Goal: Obtain resource: Obtain resource

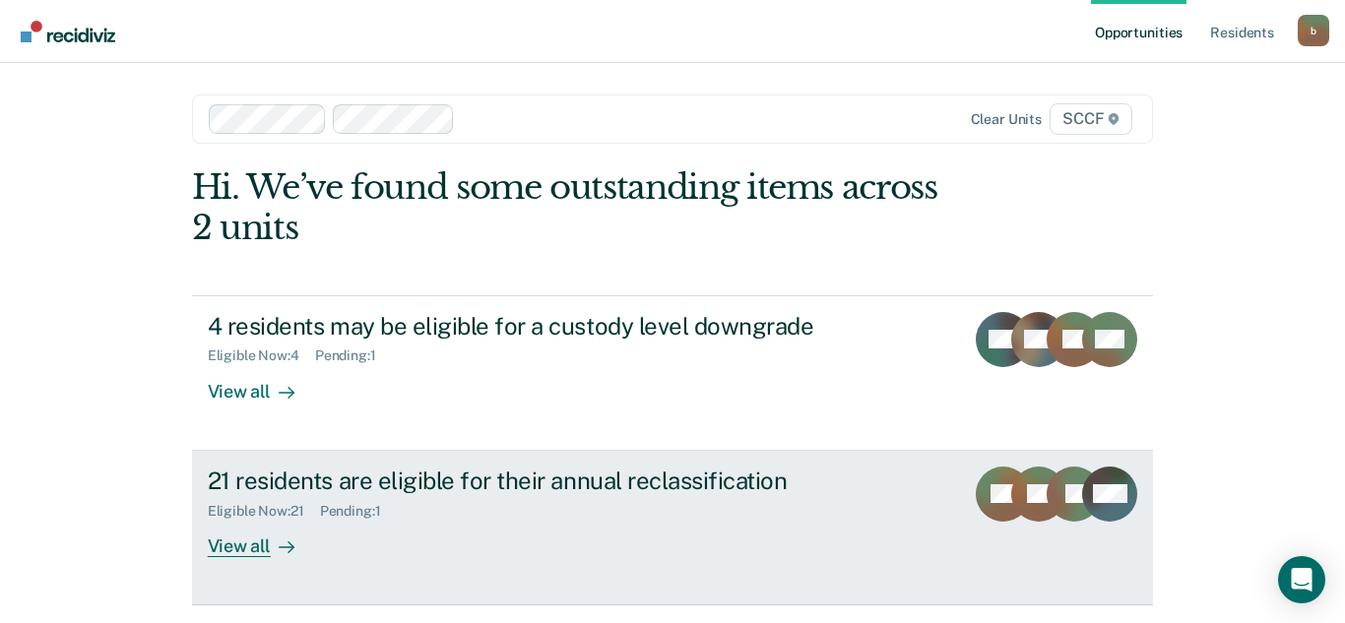
click at [415, 483] on div "21 residents are eligible for their annual reclassification" at bounding box center [553, 481] width 691 height 29
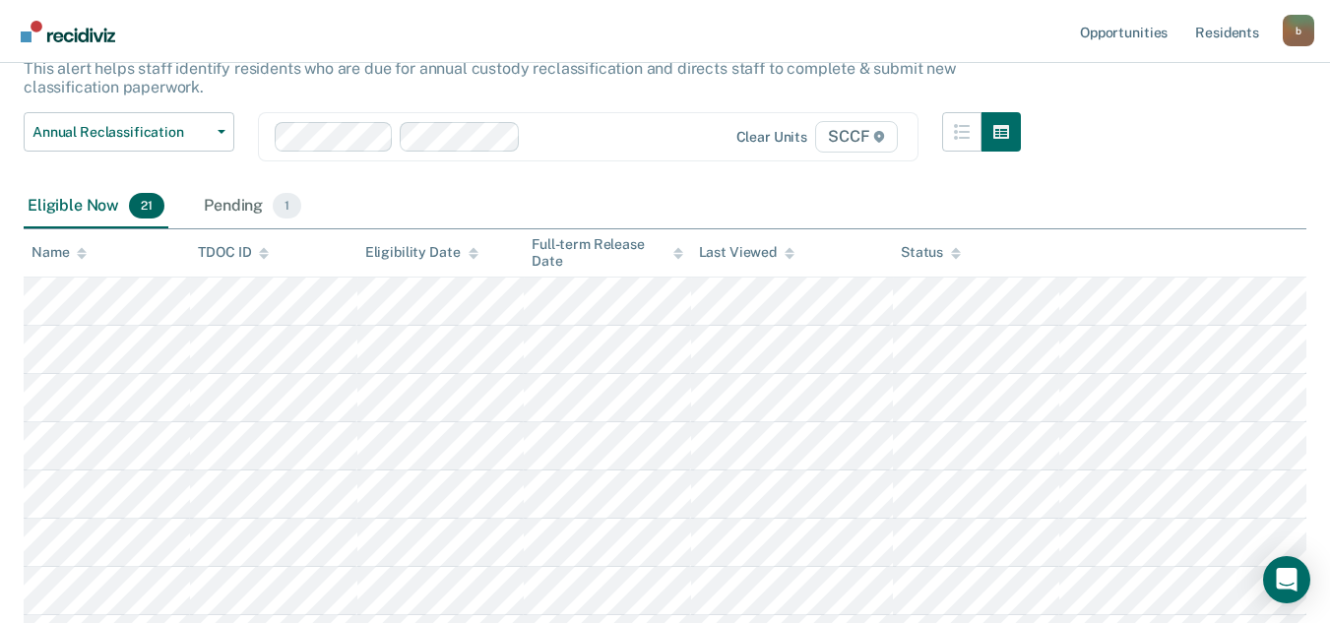
scroll to position [98, 0]
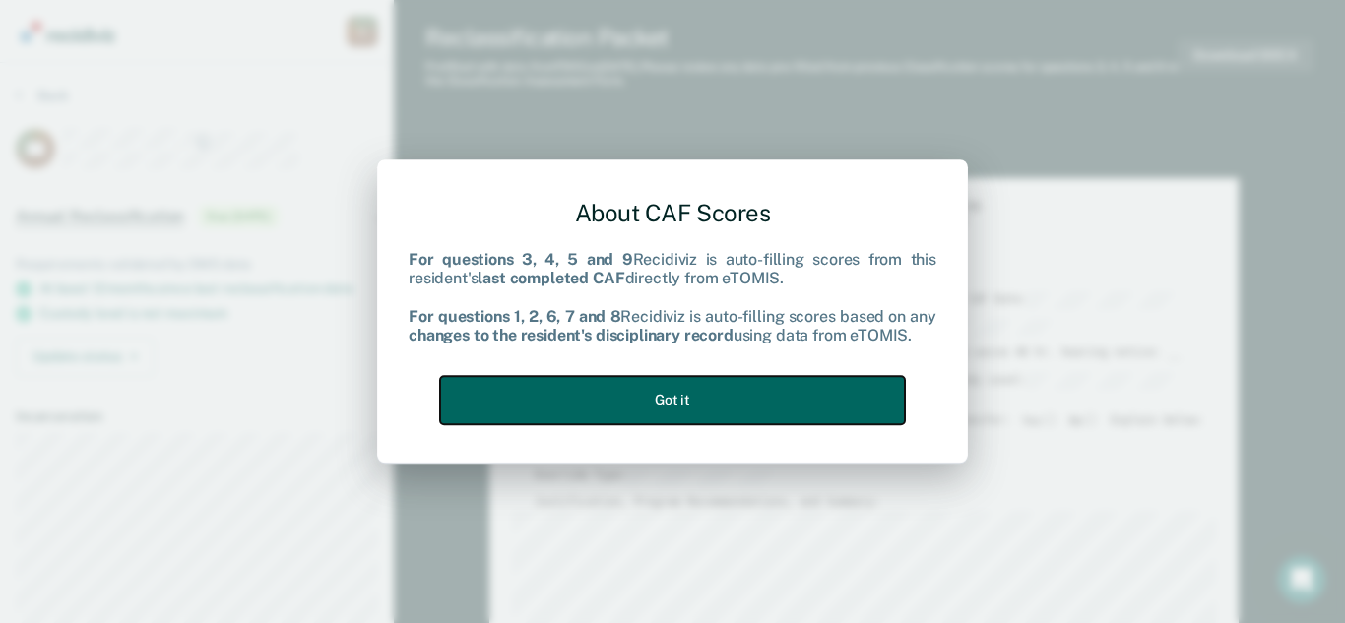
click at [678, 395] on button "Got it" at bounding box center [672, 400] width 465 height 48
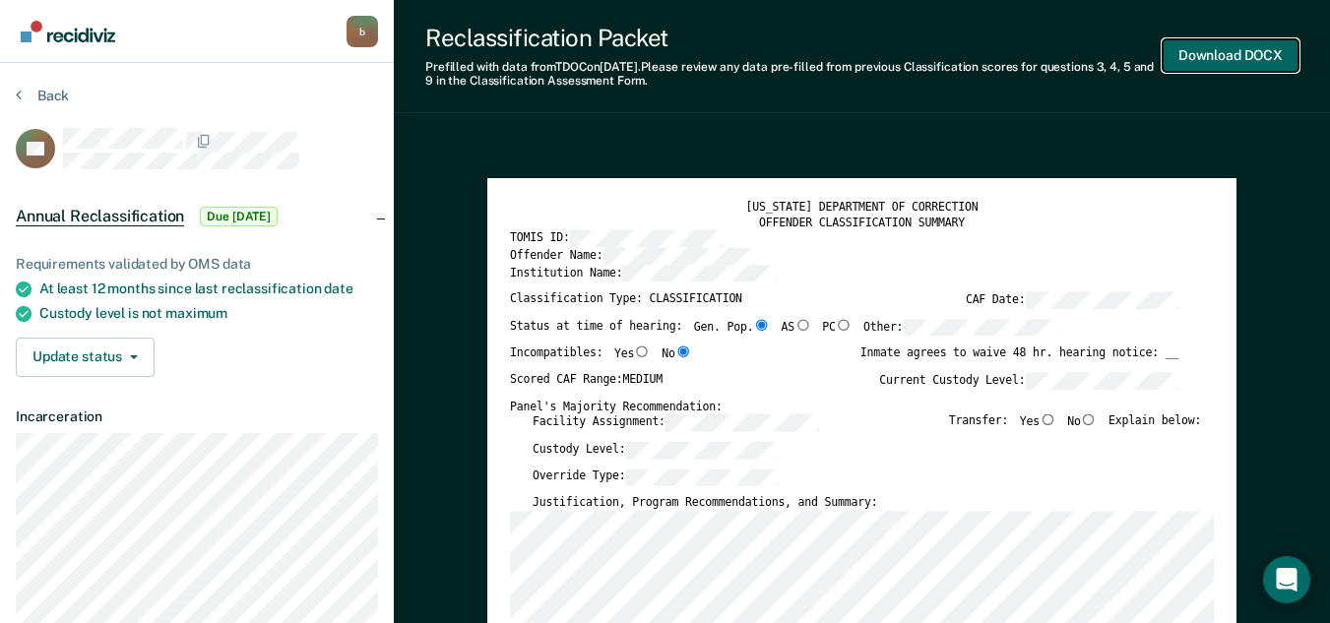
click at [1224, 51] on button "Download DOCX" at bounding box center [1231, 55] width 136 height 32
type textarea "x"
